Goal: Check status: Check status

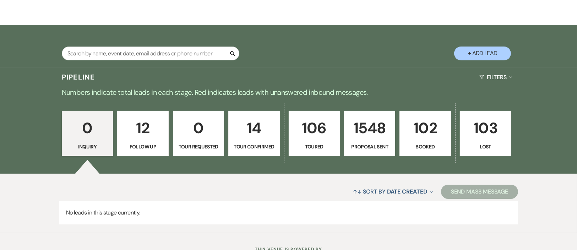
scroll to position [141, 0]
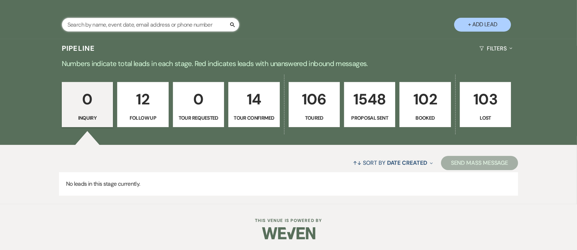
click at [148, 21] on input "text" at bounding box center [151, 25] width 178 height 14
type input "[PERSON_NAME]"
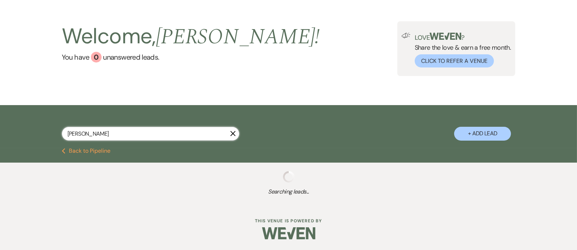
scroll to position [50, 0]
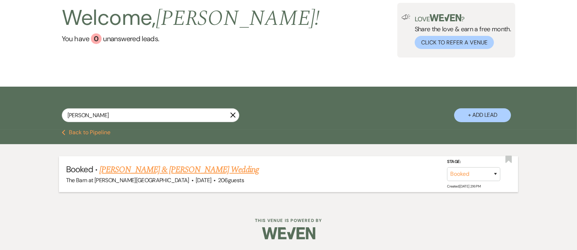
click at [132, 170] on link "[PERSON_NAME] & [PERSON_NAME] Wedding" at bounding box center [179, 169] width 159 height 13
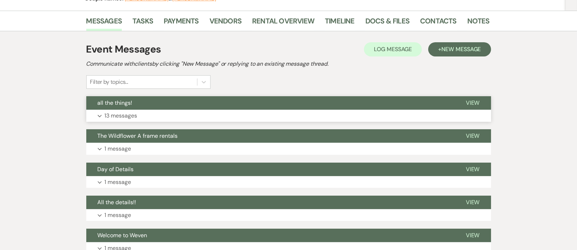
scroll to position [53, 0]
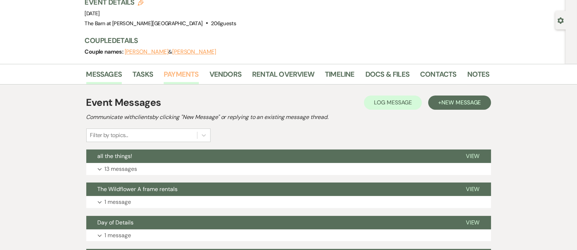
click at [194, 73] on link "Payments" at bounding box center [181, 77] width 35 height 16
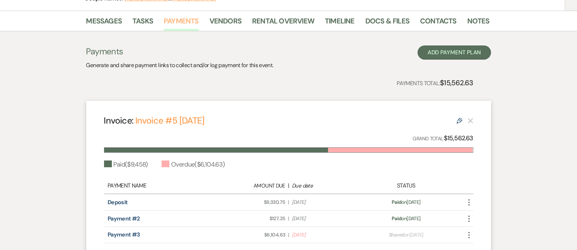
scroll to position [184, 0]
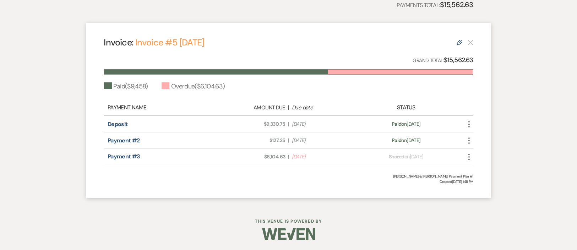
scroll to position [50, 0]
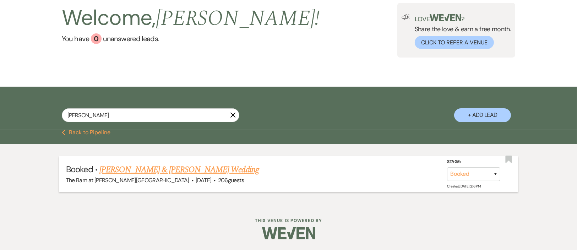
click at [178, 174] on link "[PERSON_NAME] & [PERSON_NAME] Wedding" at bounding box center [179, 169] width 159 height 13
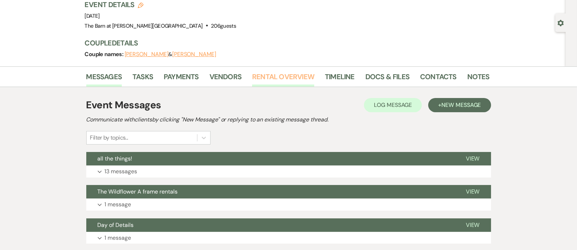
click at [280, 81] on link "Rental Overview" at bounding box center [283, 79] width 62 height 16
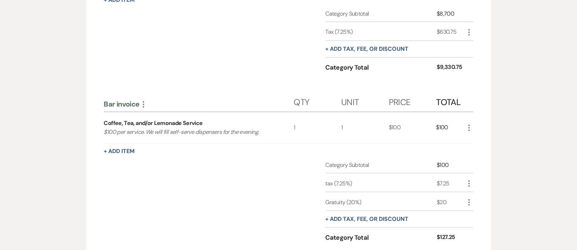
scroll to position [523, 0]
